Goal: Transaction & Acquisition: Obtain resource

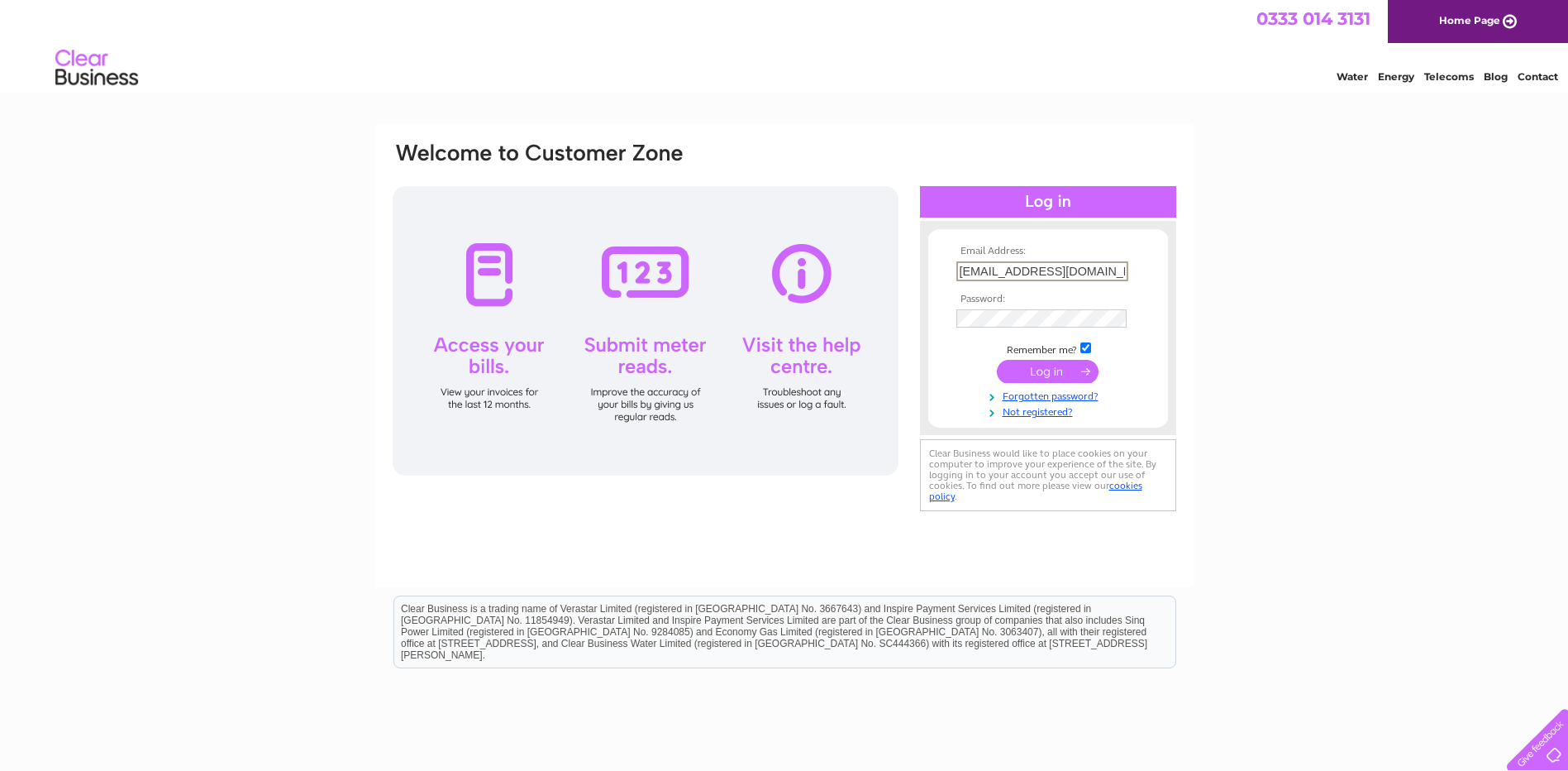
click at [1091, 266] on input "trevoropium@gmail.com" at bounding box center [1042, 272] width 172 height 20
type input "t"
click at [1384, 485] on div "Email Address: Password:" at bounding box center [784, 497] width 1568 height 746
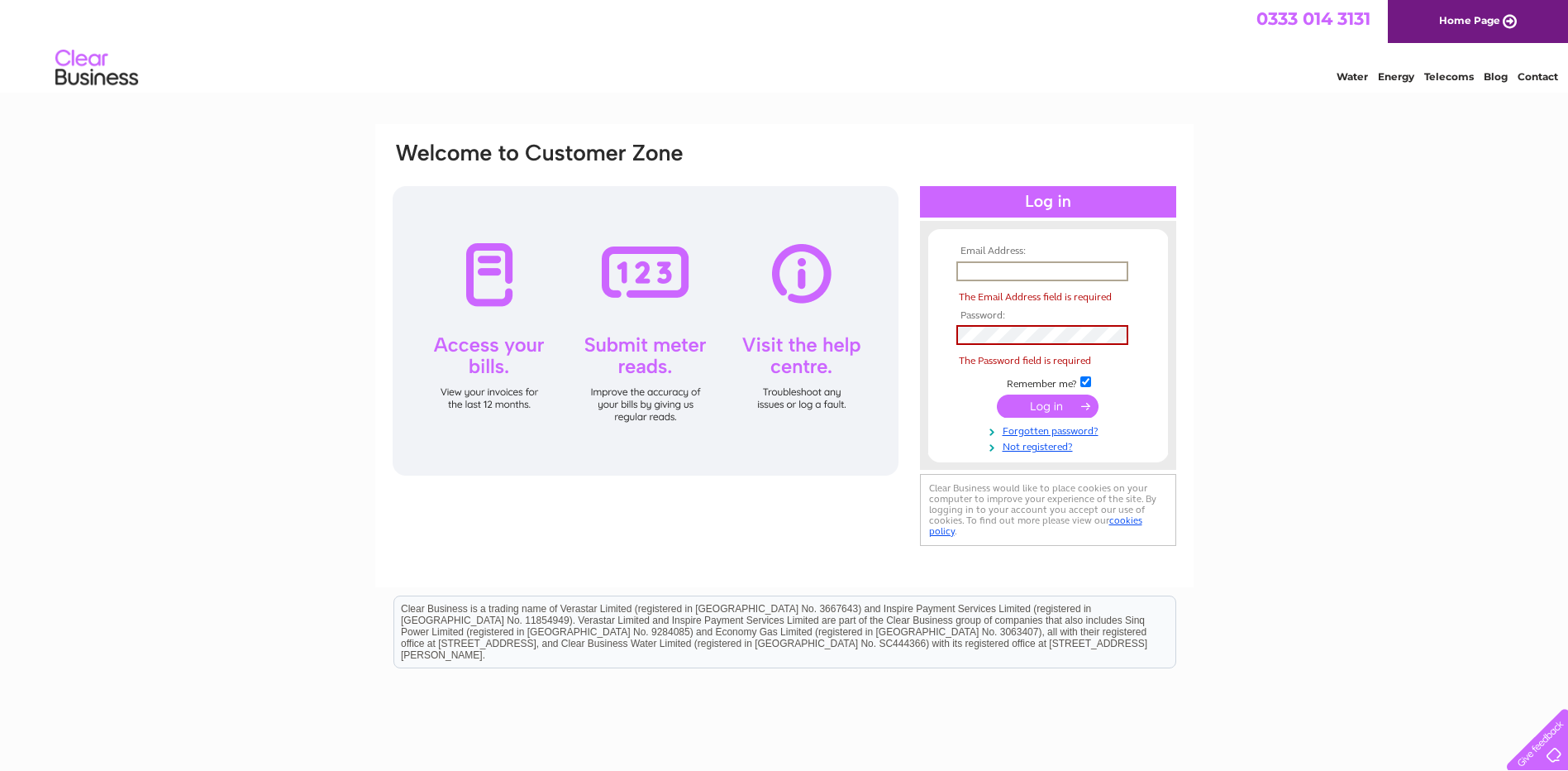
paste input "Lingcheh@hotmail.com"
type input "Lingcheh@hotmail.com"
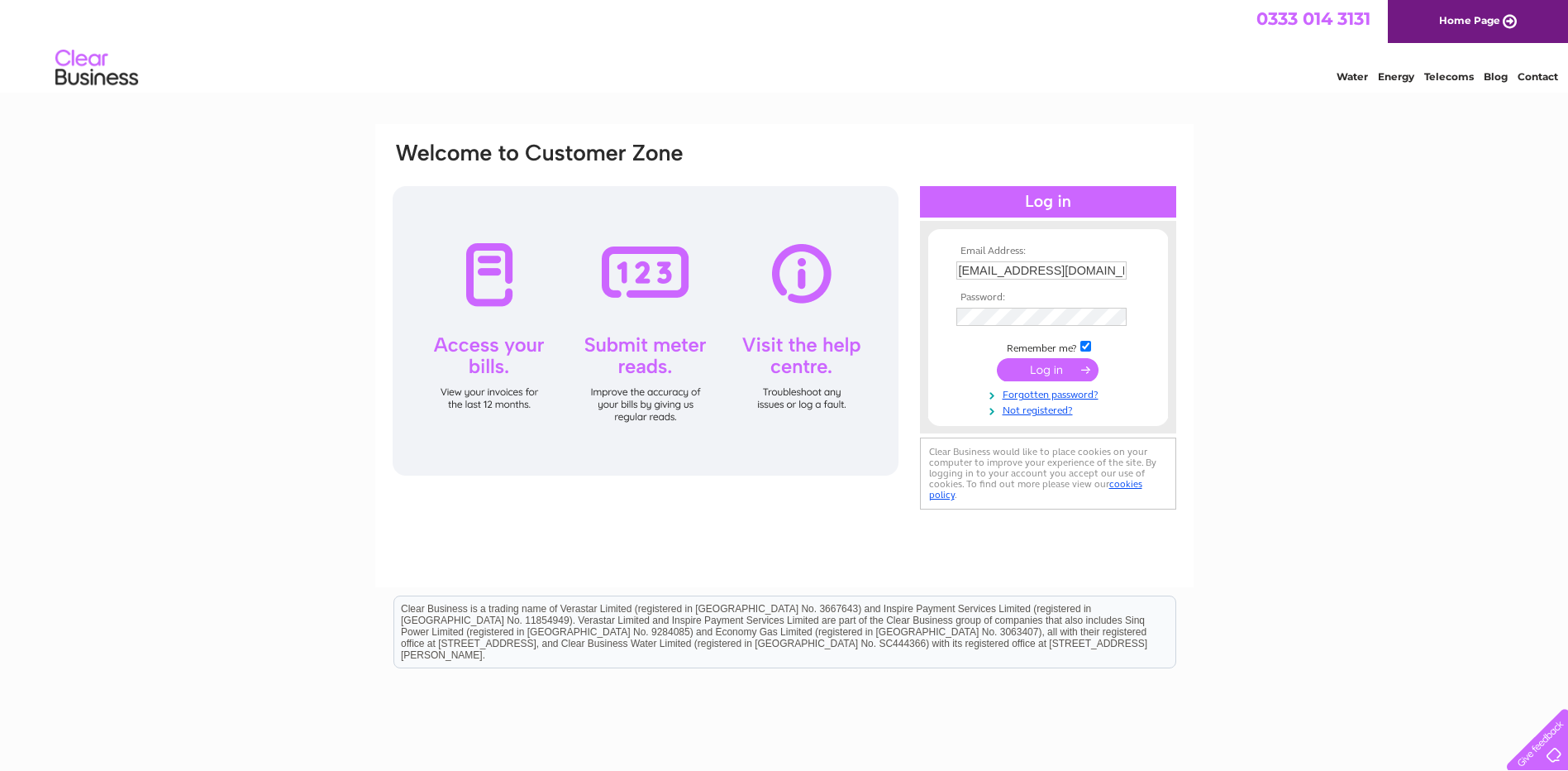
drag, startPoint x: 1270, startPoint y: 486, endPoint x: 1209, endPoint y: 446, distance: 72.9
click at [1270, 487] on div "Email Address: Lingcheh@hotmail.com Password:" at bounding box center [784, 497] width 1568 height 746
click at [1051, 365] on input "submit" at bounding box center [1047, 370] width 102 height 23
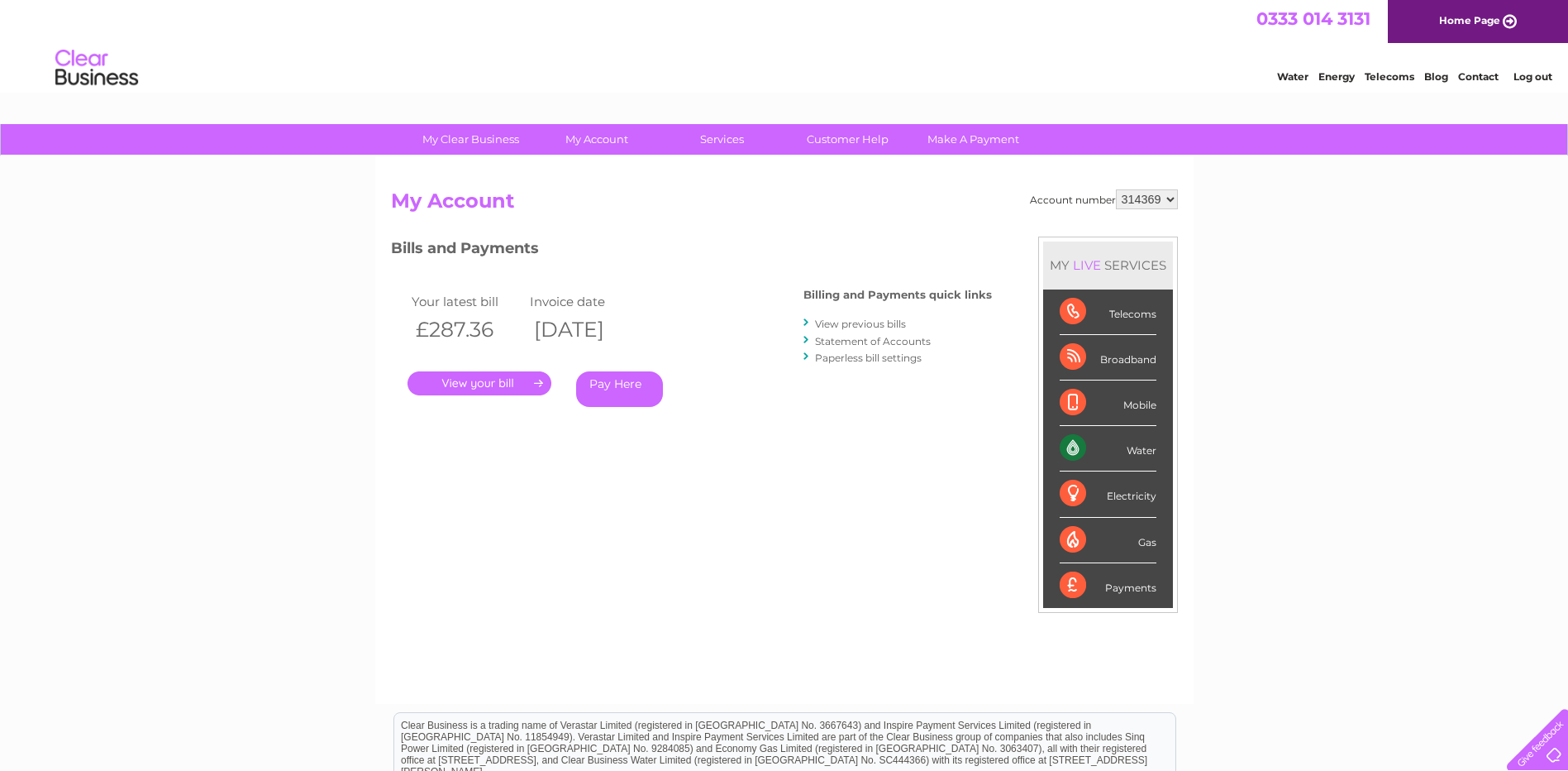
click at [840, 328] on link "View previous bills" at bounding box center [861, 323] width 91 height 13
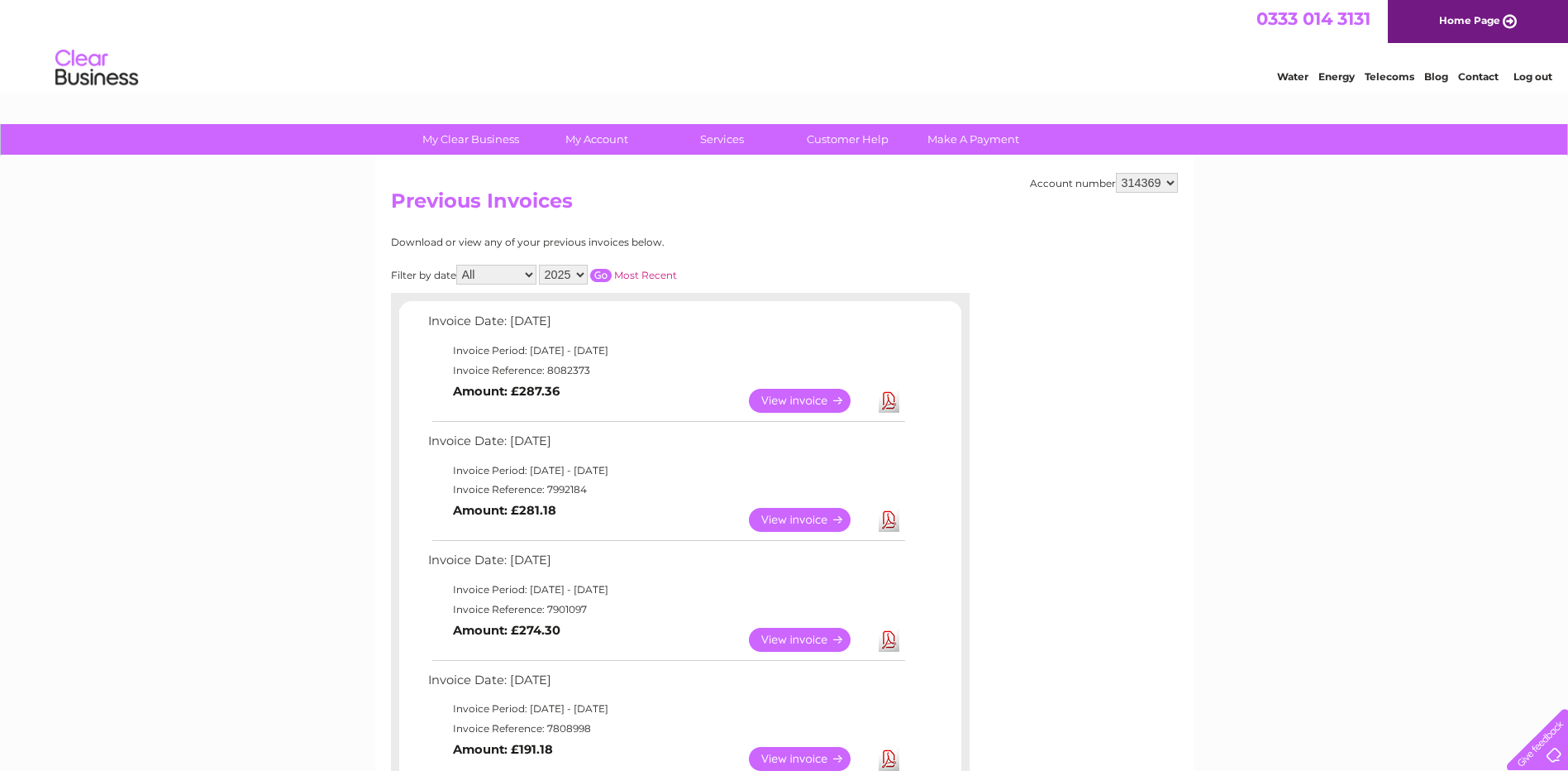
click at [888, 641] on link "Download" at bounding box center [888, 640] width 21 height 24
click at [889, 522] on link "Download" at bounding box center [888, 519] width 21 height 24
click at [888, 397] on link "Download" at bounding box center [888, 400] width 21 height 24
